Goal: Task Accomplishment & Management: Manage account settings

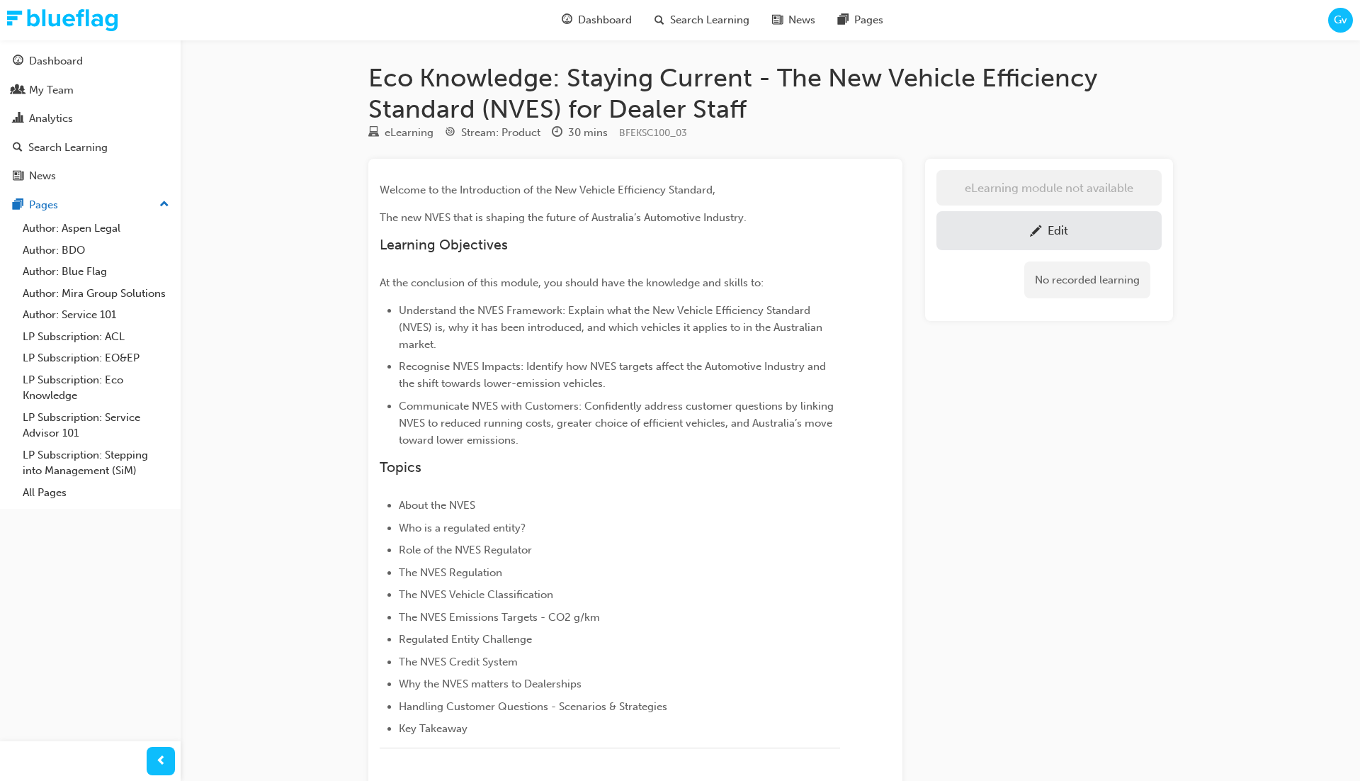
click at [1002, 239] on link "Edit" at bounding box center [1048, 230] width 225 height 39
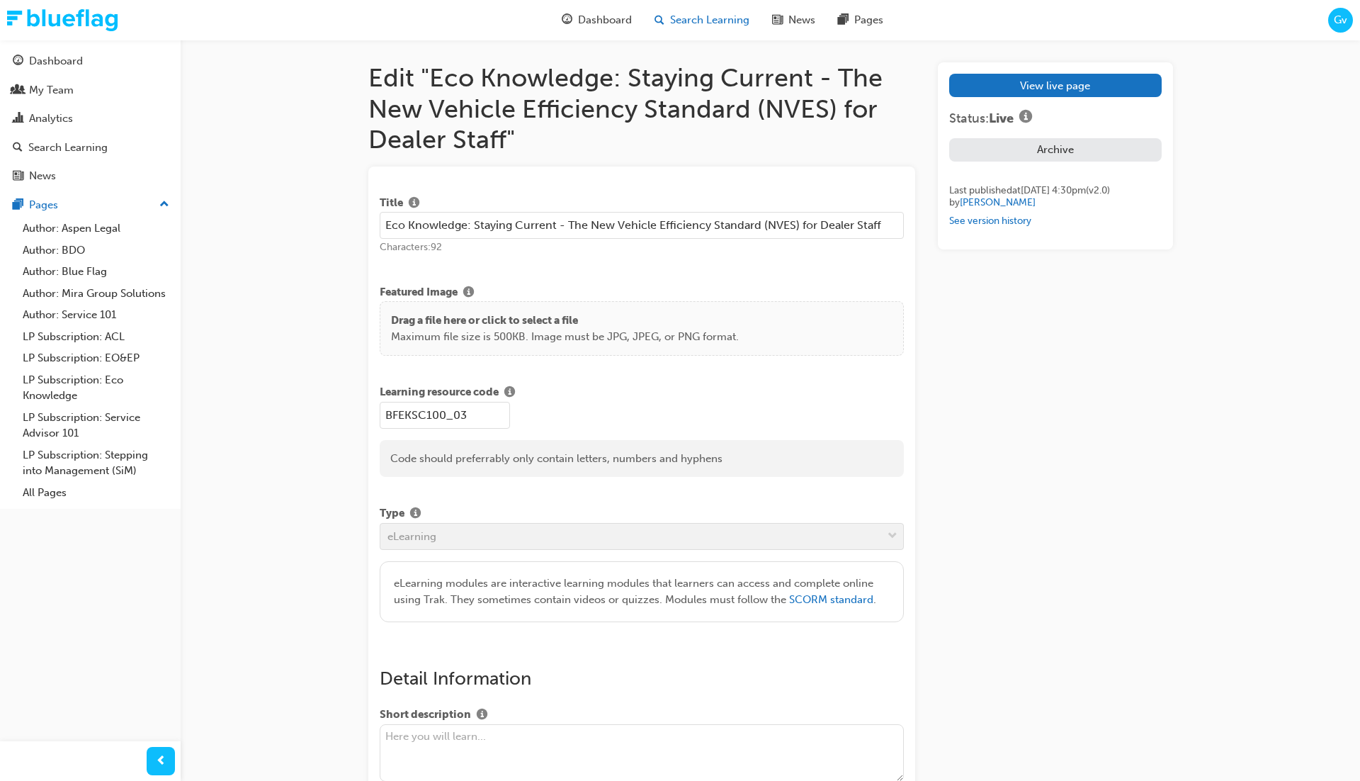
click at [691, 19] on span "Search Learning" at bounding box center [709, 20] width 79 height 16
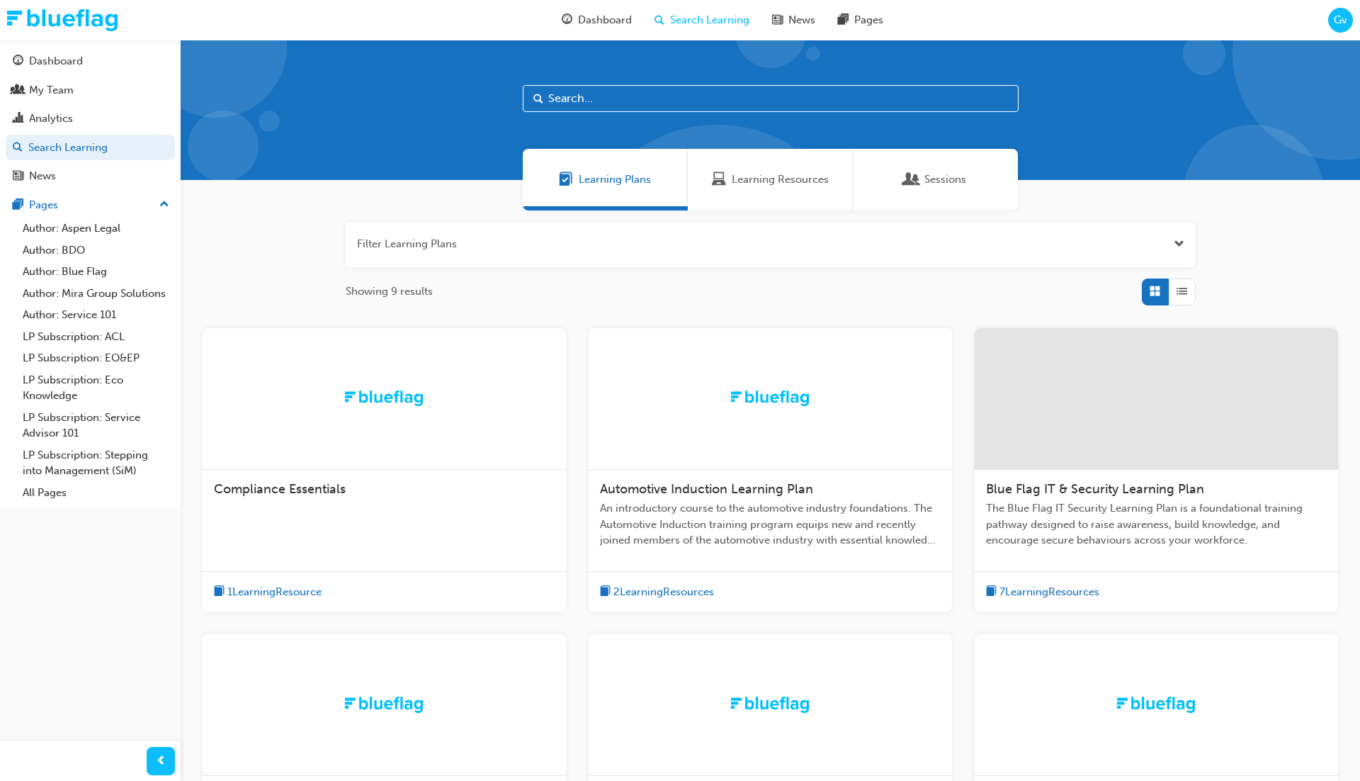
click at [635, 106] on input "text" at bounding box center [771, 98] width 496 height 27
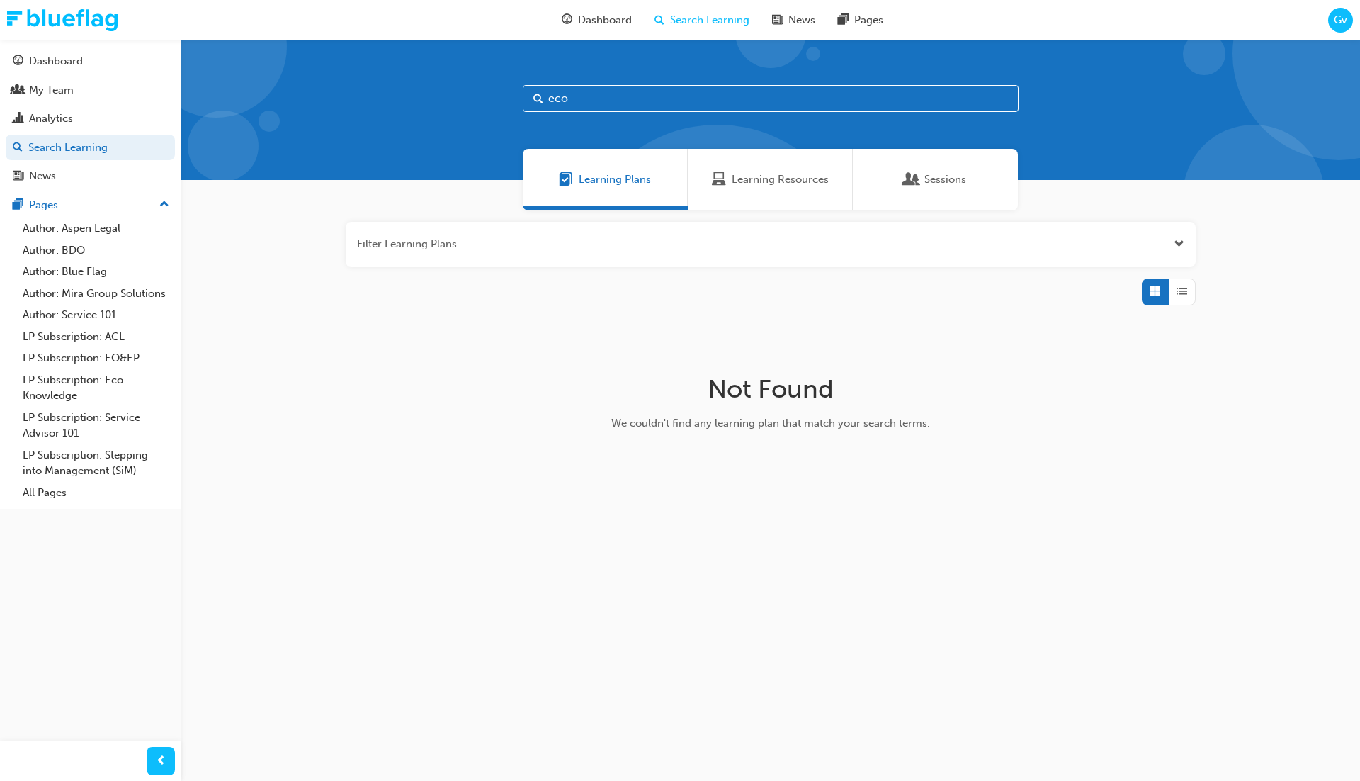
type input "eco"
click at [1180, 246] on span "Open the filter" at bounding box center [1179, 244] width 11 height 16
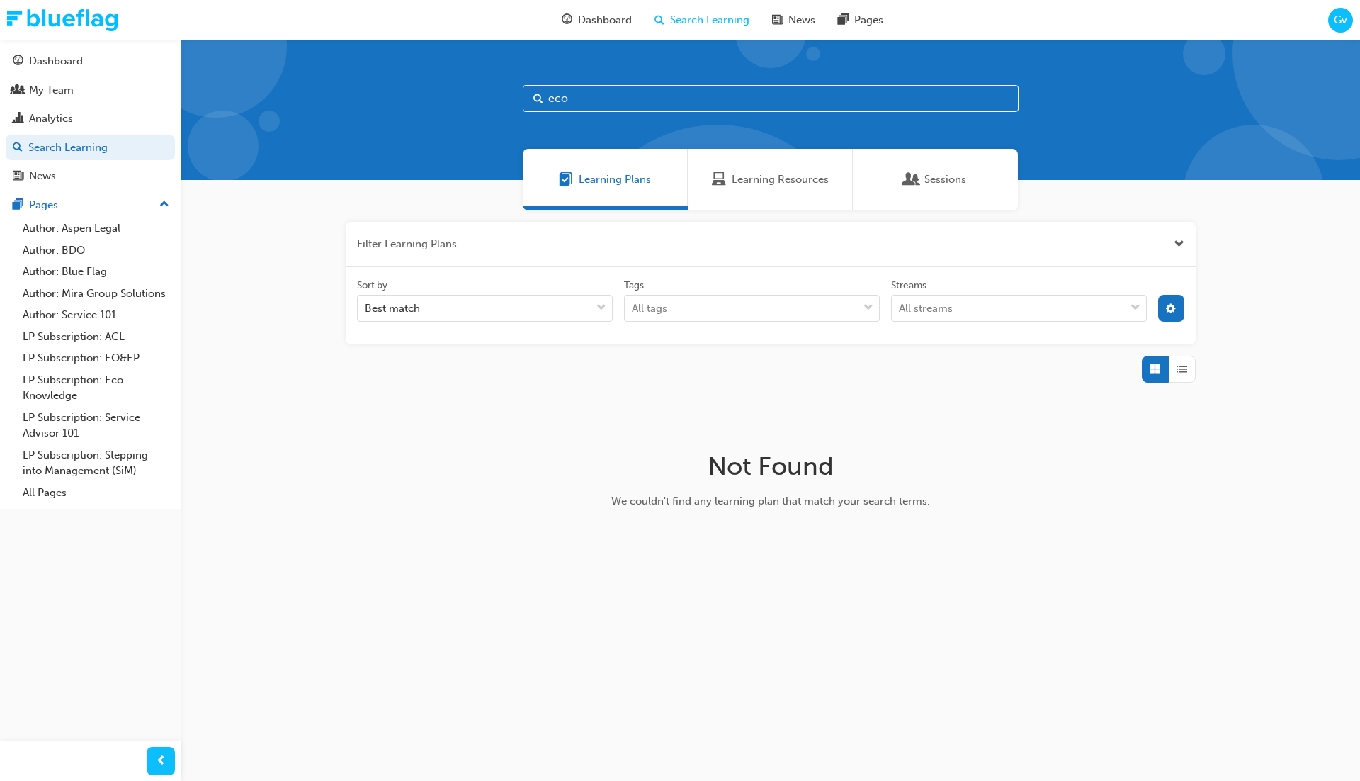
click at [1170, 322] on div at bounding box center [1172, 314] width 38 height 38
click at [1172, 309] on span "cog-icon" at bounding box center [1171, 310] width 10 height 12
click at [1021, 362] on icon at bounding box center [1021, 360] width 10 height 10
click at [1032, 362] on input "Status Live" at bounding box center [1032, 359] width 1 height 12
click at [1055, 463] on div "unlistedOption" at bounding box center [1055, 467] width 14 height 14
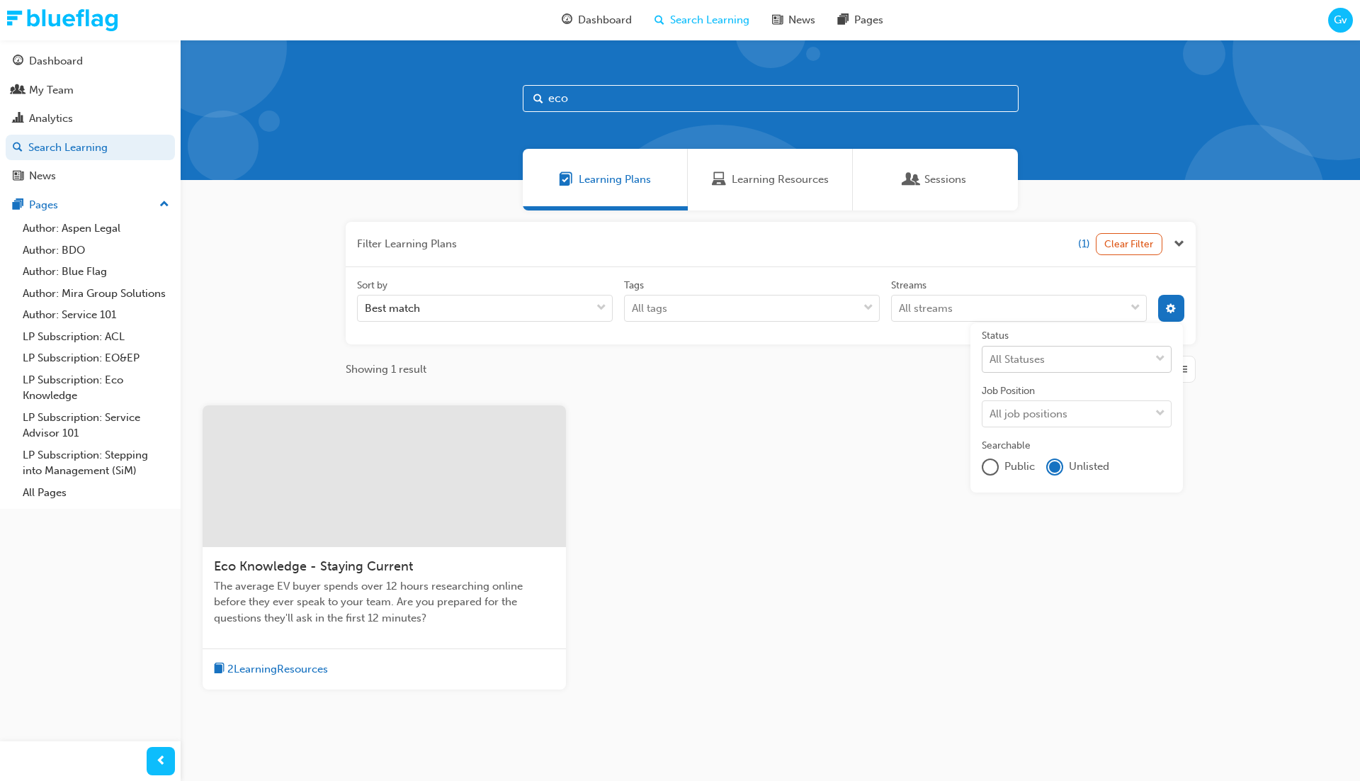
click at [459, 543] on div at bounding box center [384, 476] width 363 height 142
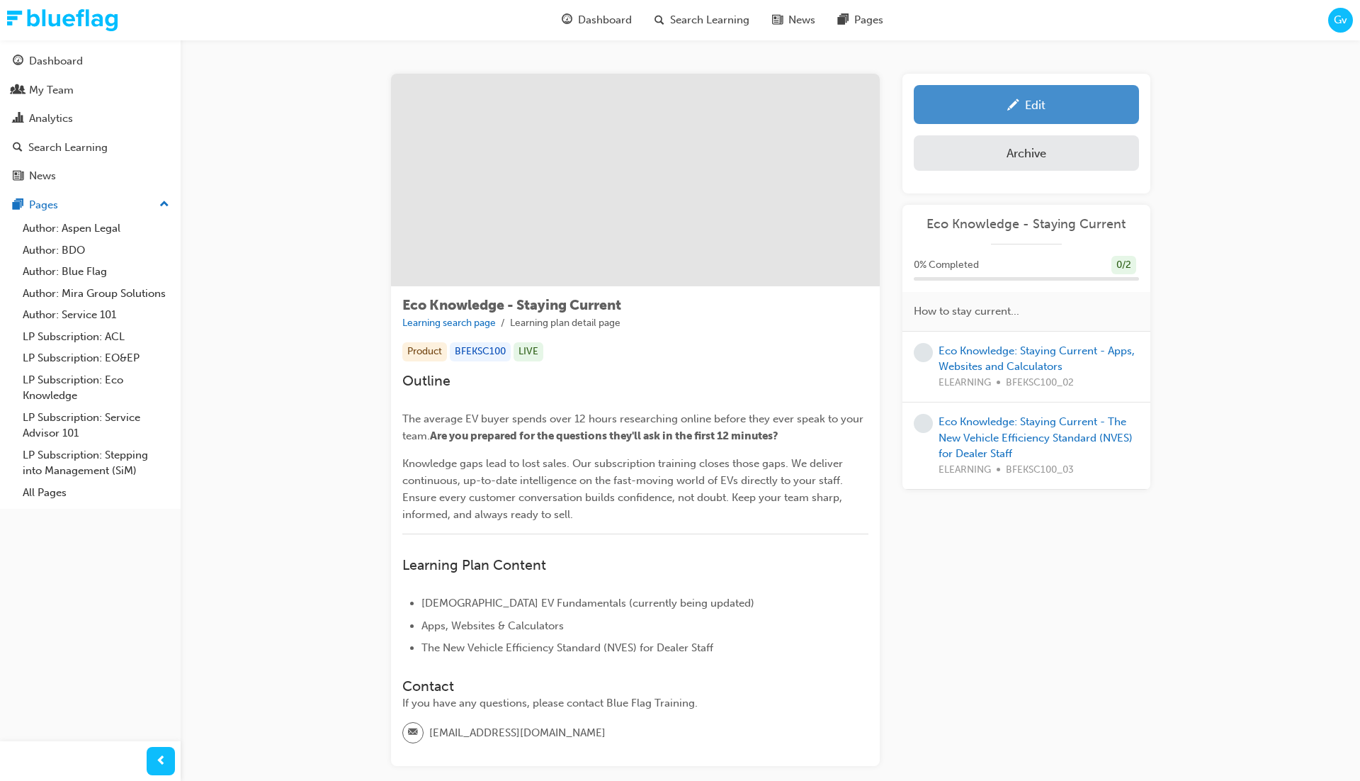
click at [980, 115] on link "Edit" at bounding box center [1026, 104] width 225 height 39
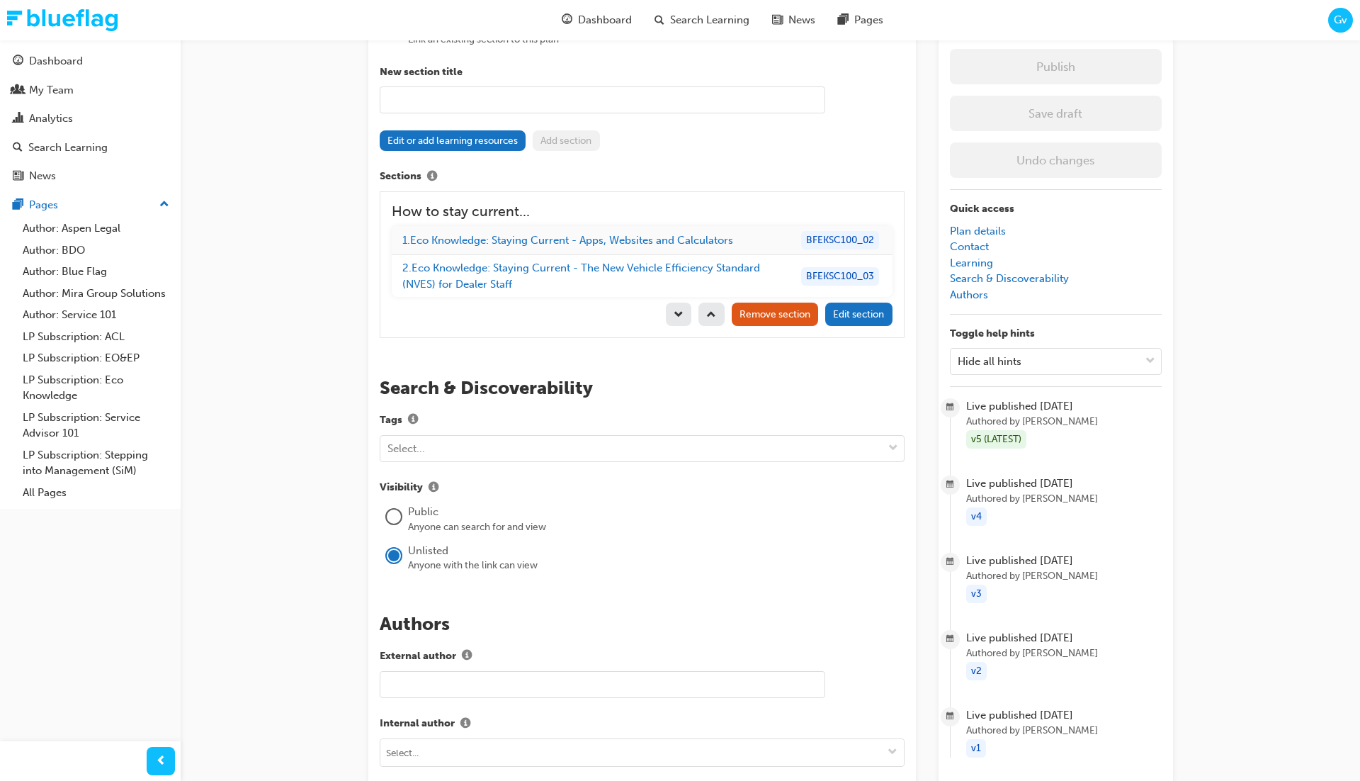
scroll to position [1418, 0]
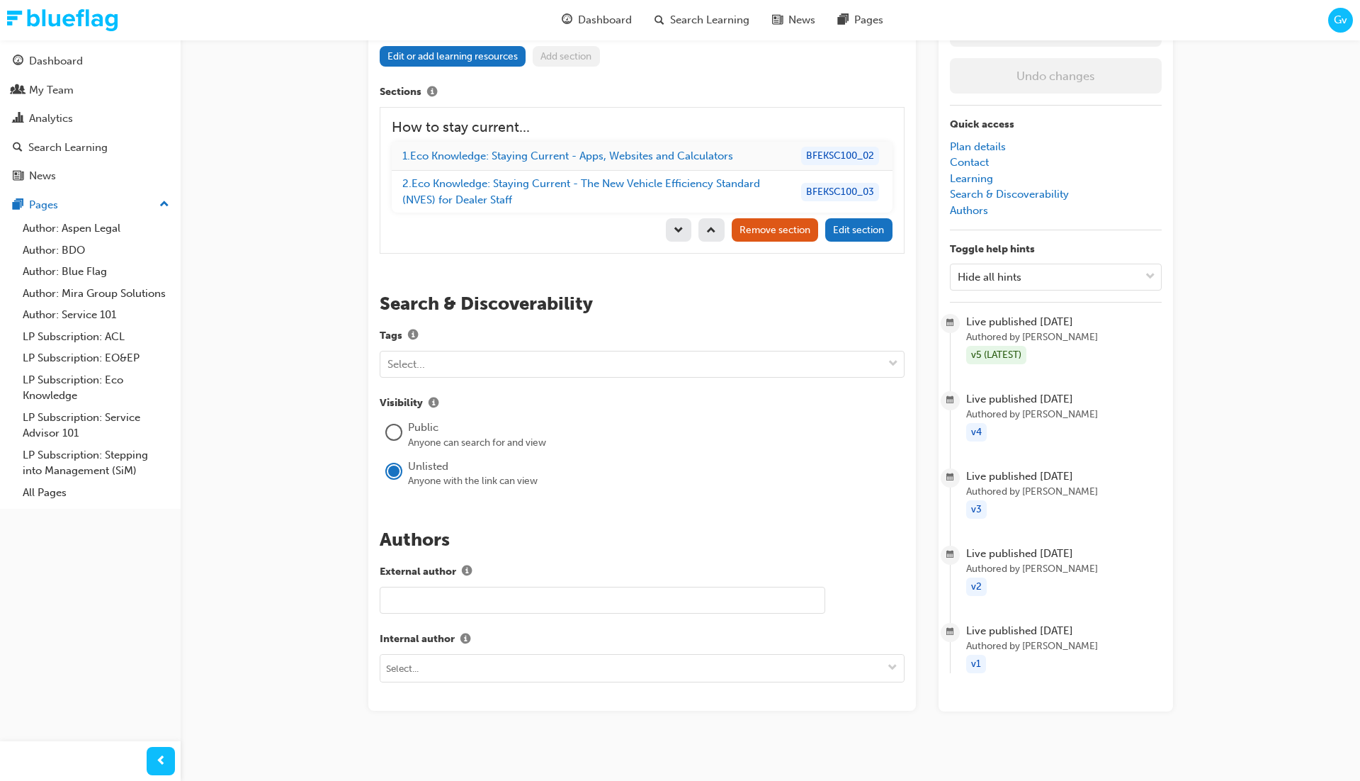
click at [412, 422] on div "Public" at bounding box center [656, 427] width 497 height 16
click at [393, 425] on div at bounding box center [394, 432] width 14 height 14
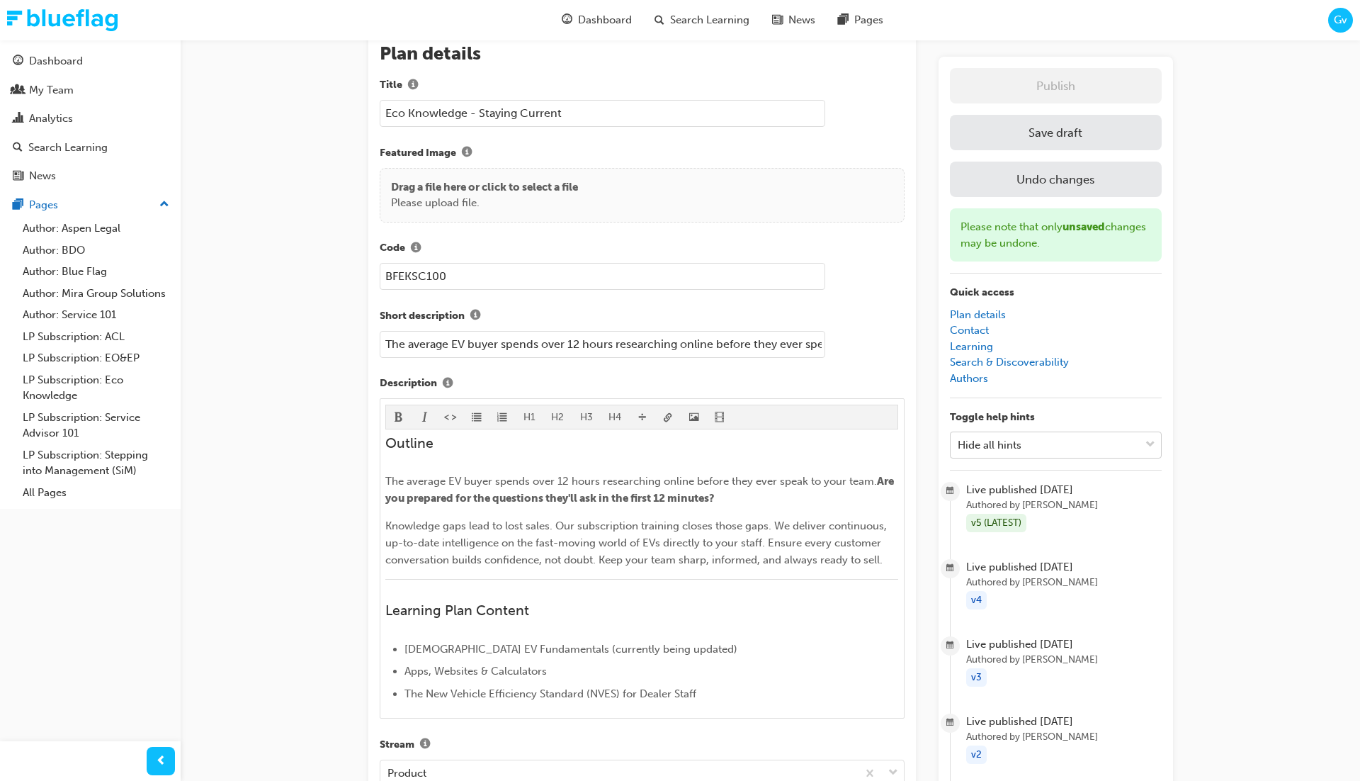
scroll to position [0, 0]
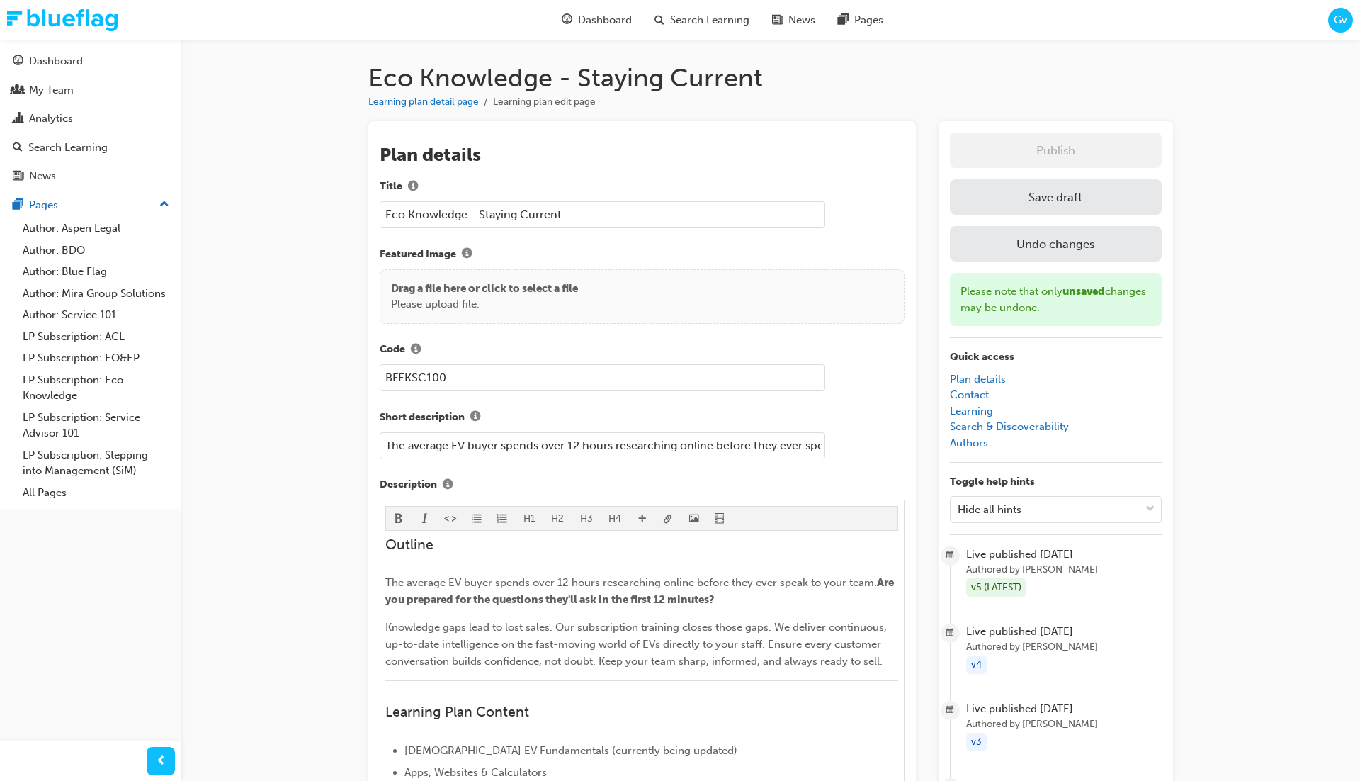
click at [1048, 208] on button "Save draft" at bounding box center [1056, 196] width 212 height 35
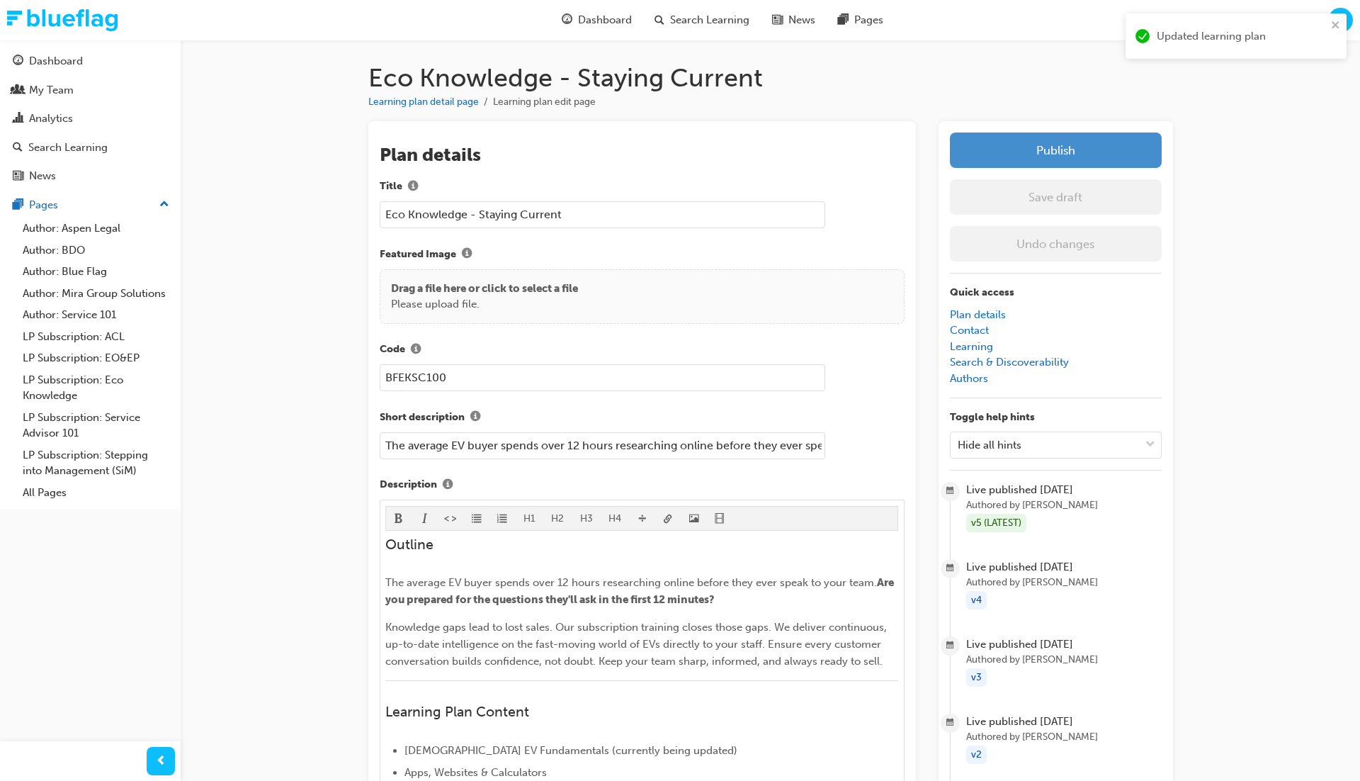
click at [1069, 164] on button "Publish" at bounding box center [1056, 149] width 212 height 35
